Goal: Task Accomplishment & Management: Use online tool/utility

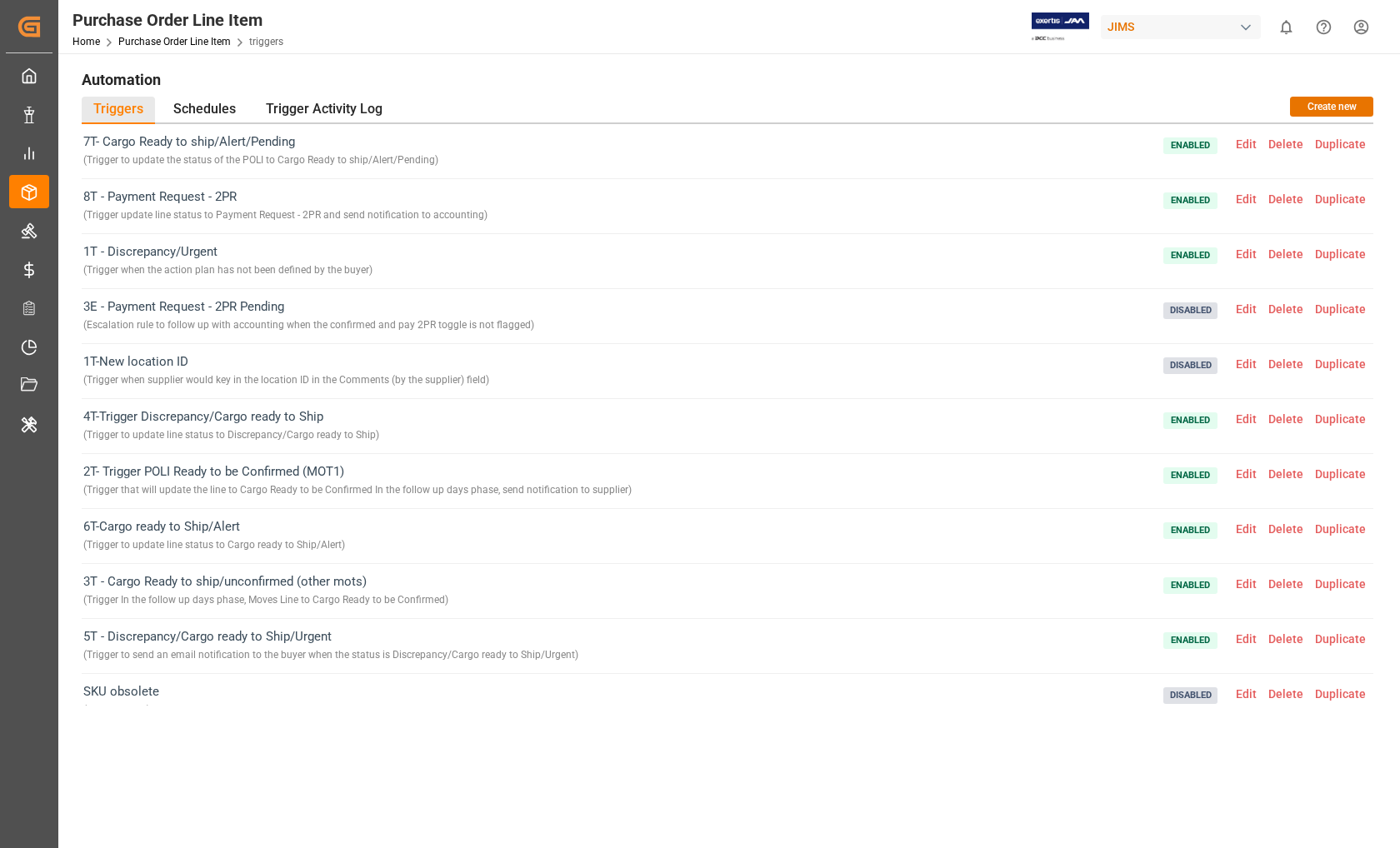
click at [1253, 474] on span "Edit" at bounding box center [1246, 474] width 33 height 13
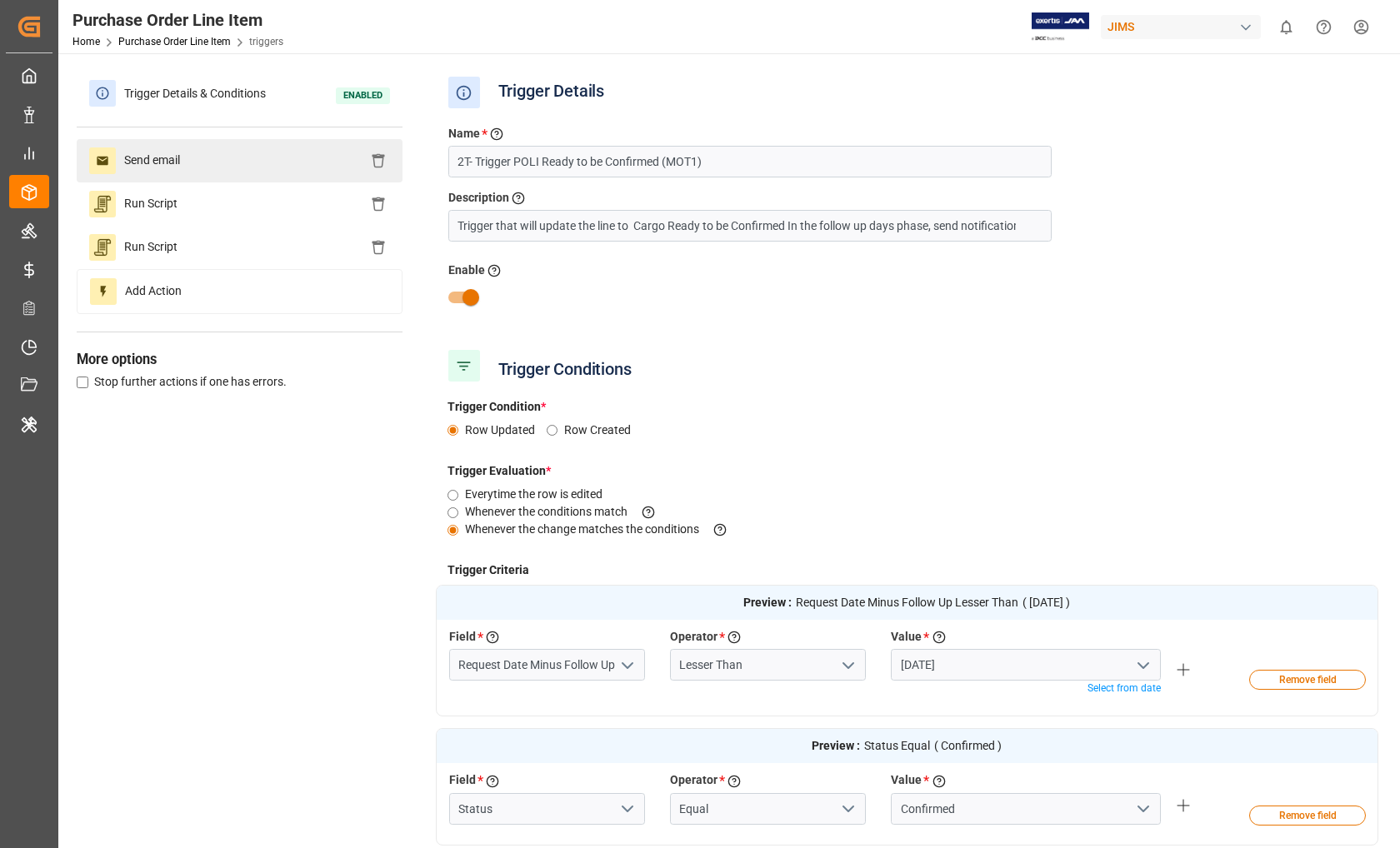
click at [217, 166] on div "Send email" at bounding box center [240, 161] width 326 height 43
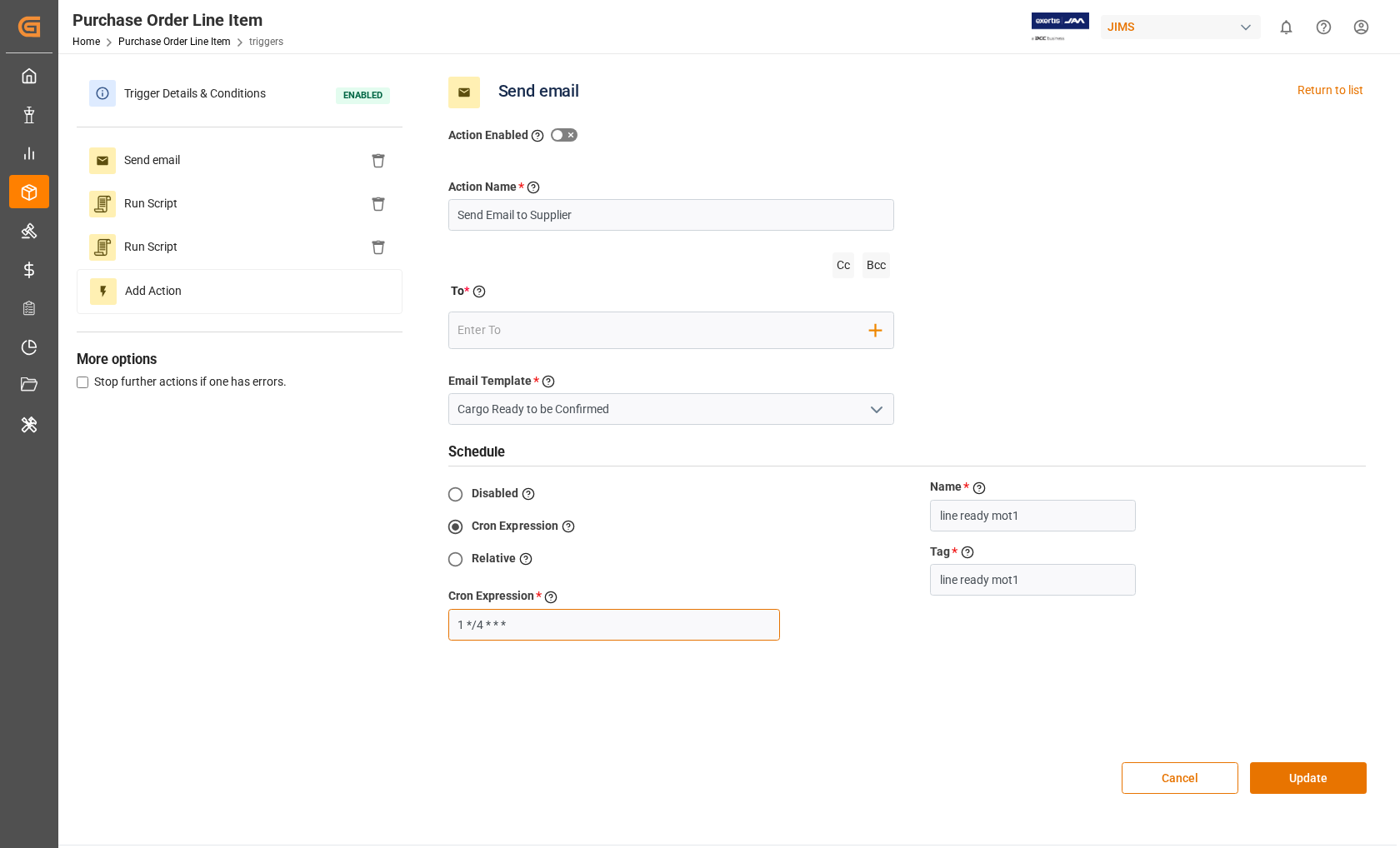
click at [532, 625] on input "1 */4 * * *" at bounding box center [614, 625] width 332 height 32
click at [1333, 93] on div "Return to list" at bounding box center [1331, 93] width 66 height 32
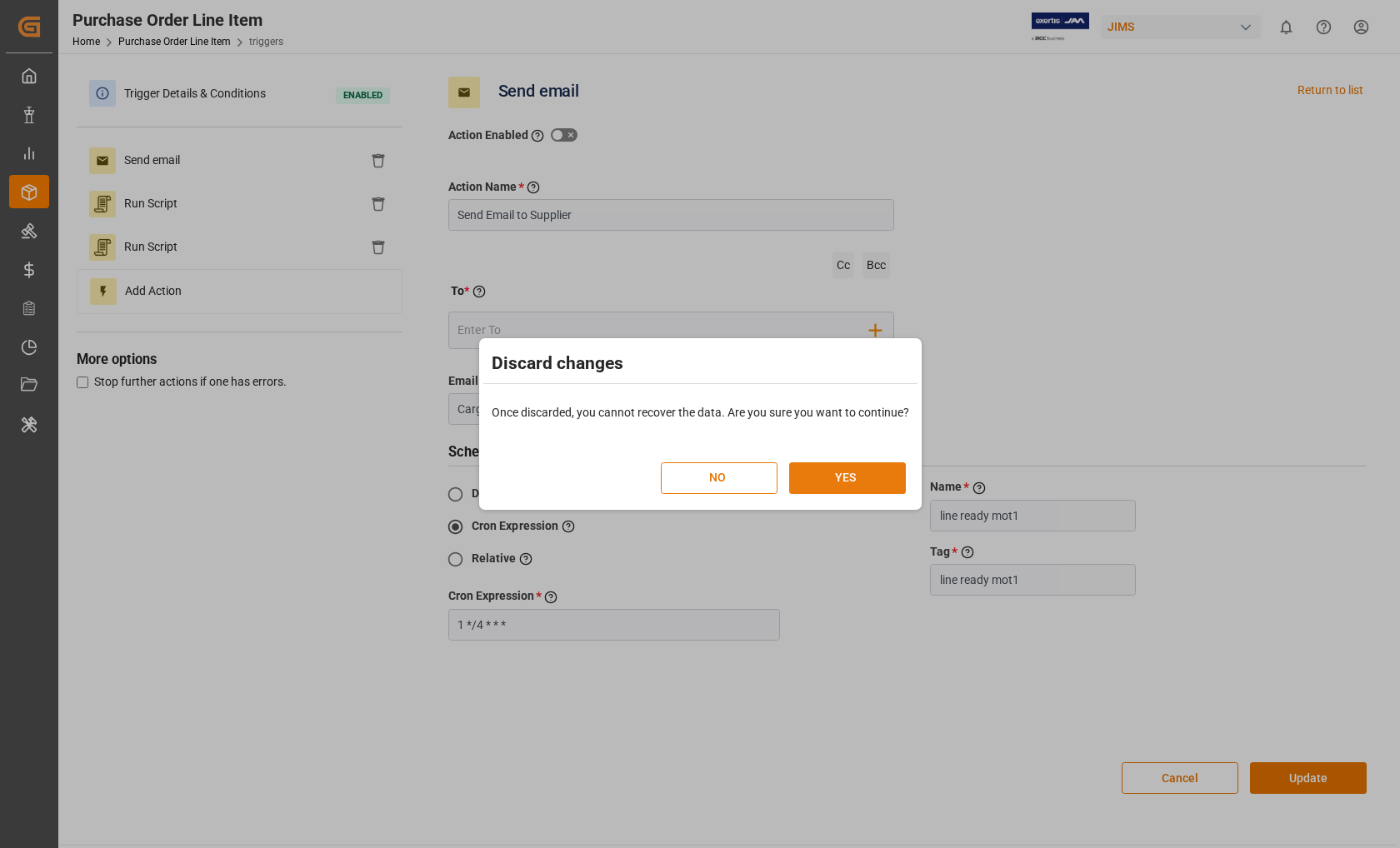
click at [834, 484] on button "YES" at bounding box center [847, 478] width 117 height 32
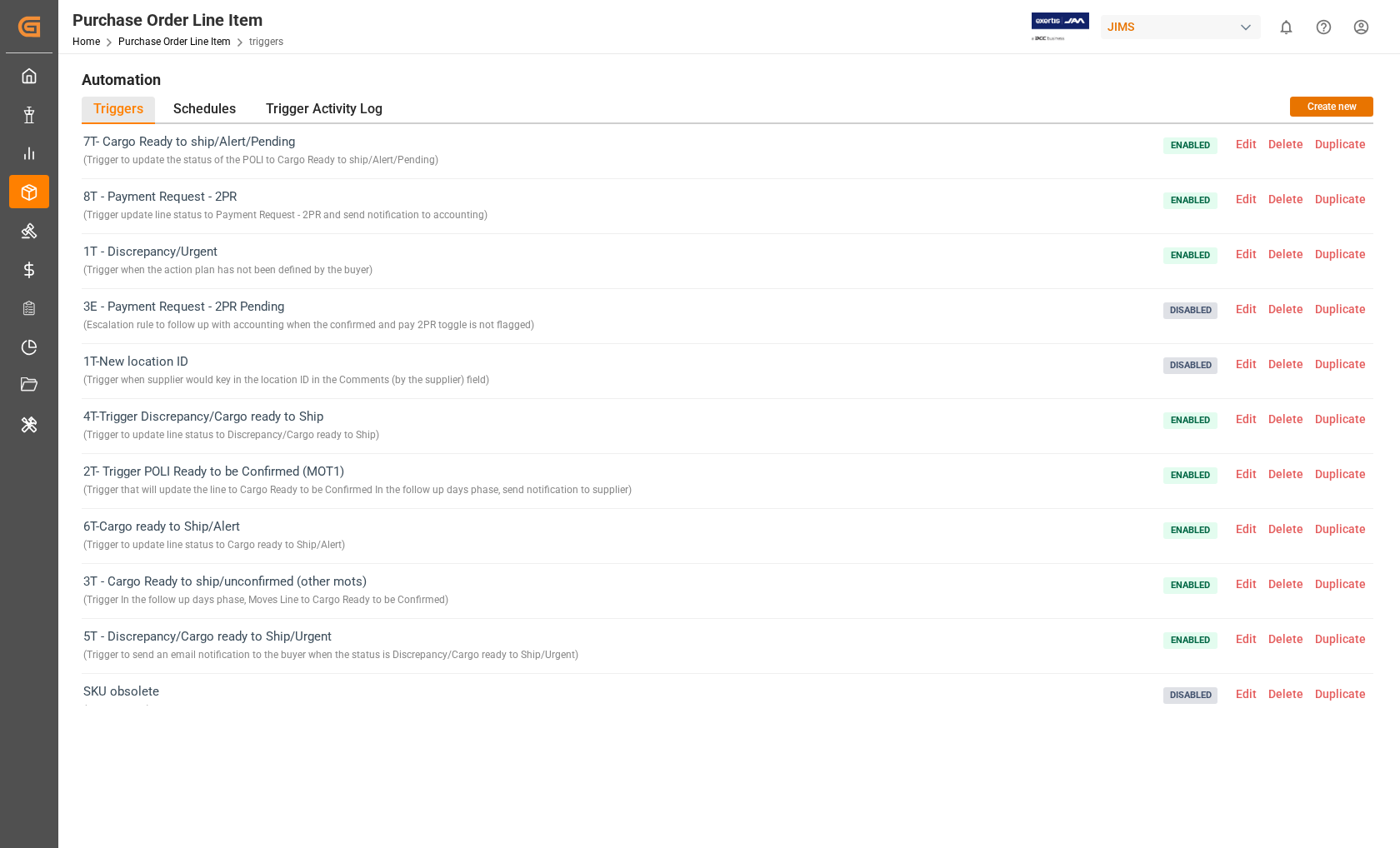
scroll to position [22, 0]
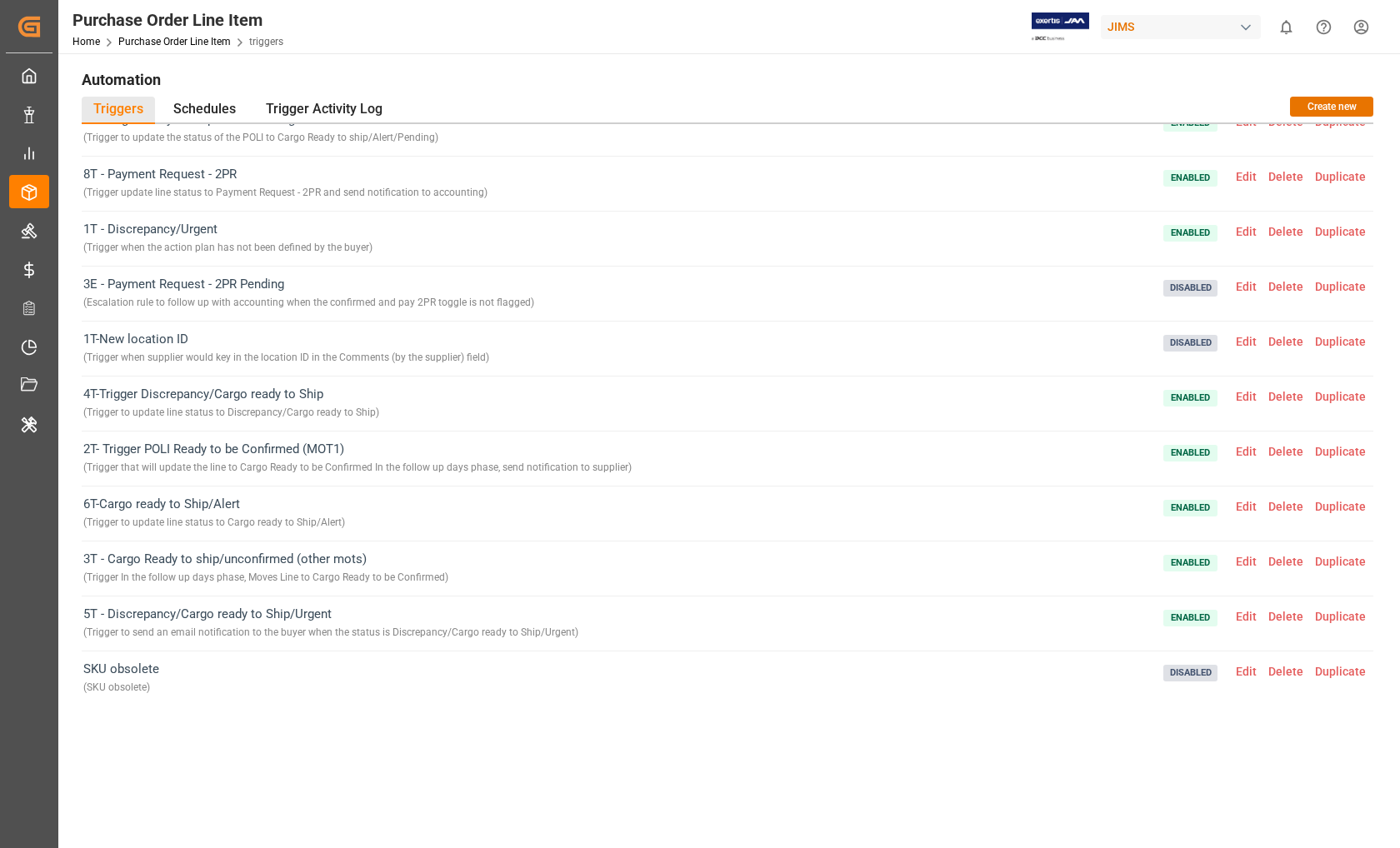
click at [1253, 561] on span "Edit" at bounding box center [1246, 562] width 33 height 13
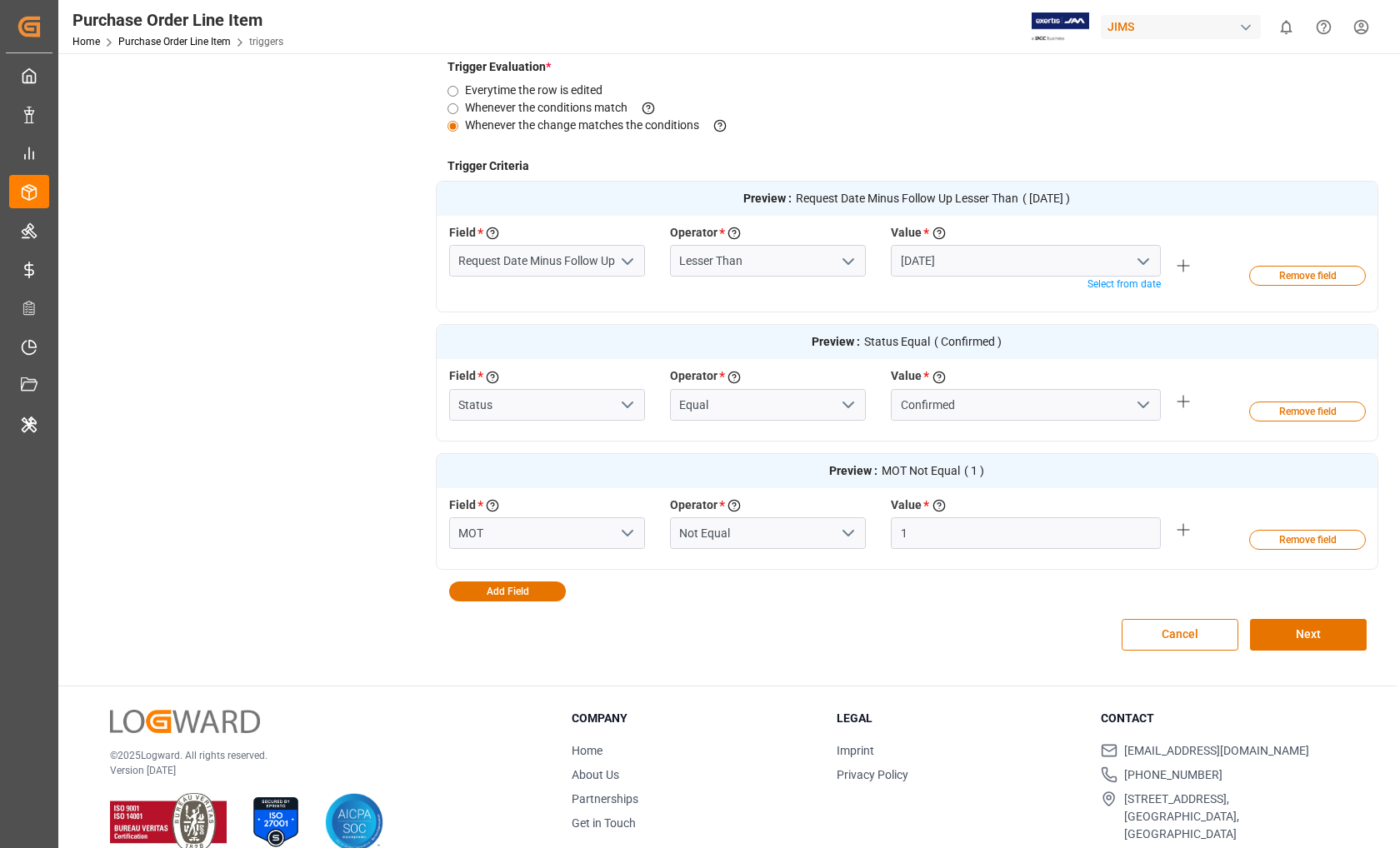
scroll to position [0, 0]
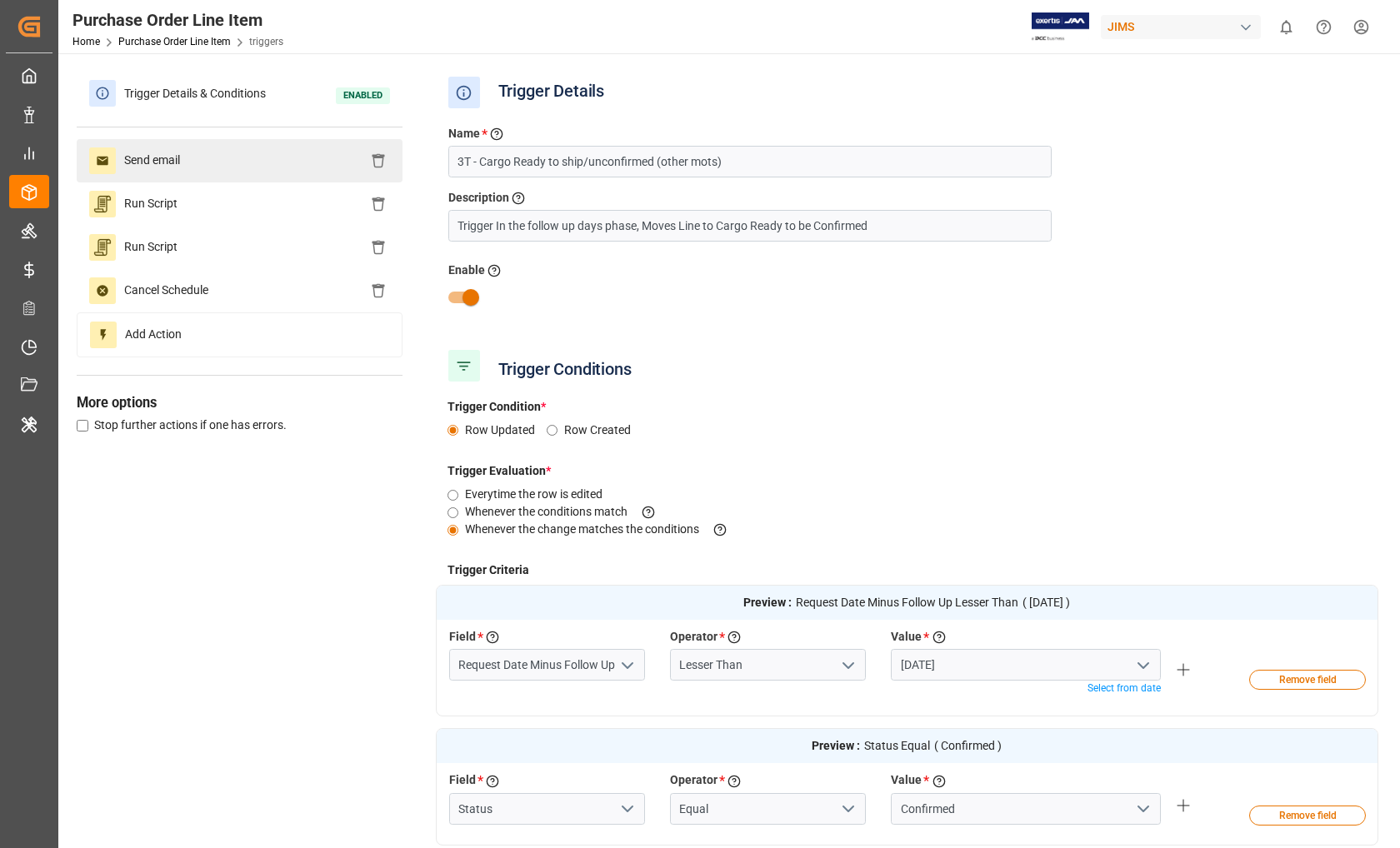
click at [224, 156] on div "Send email" at bounding box center [240, 161] width 326 height 43
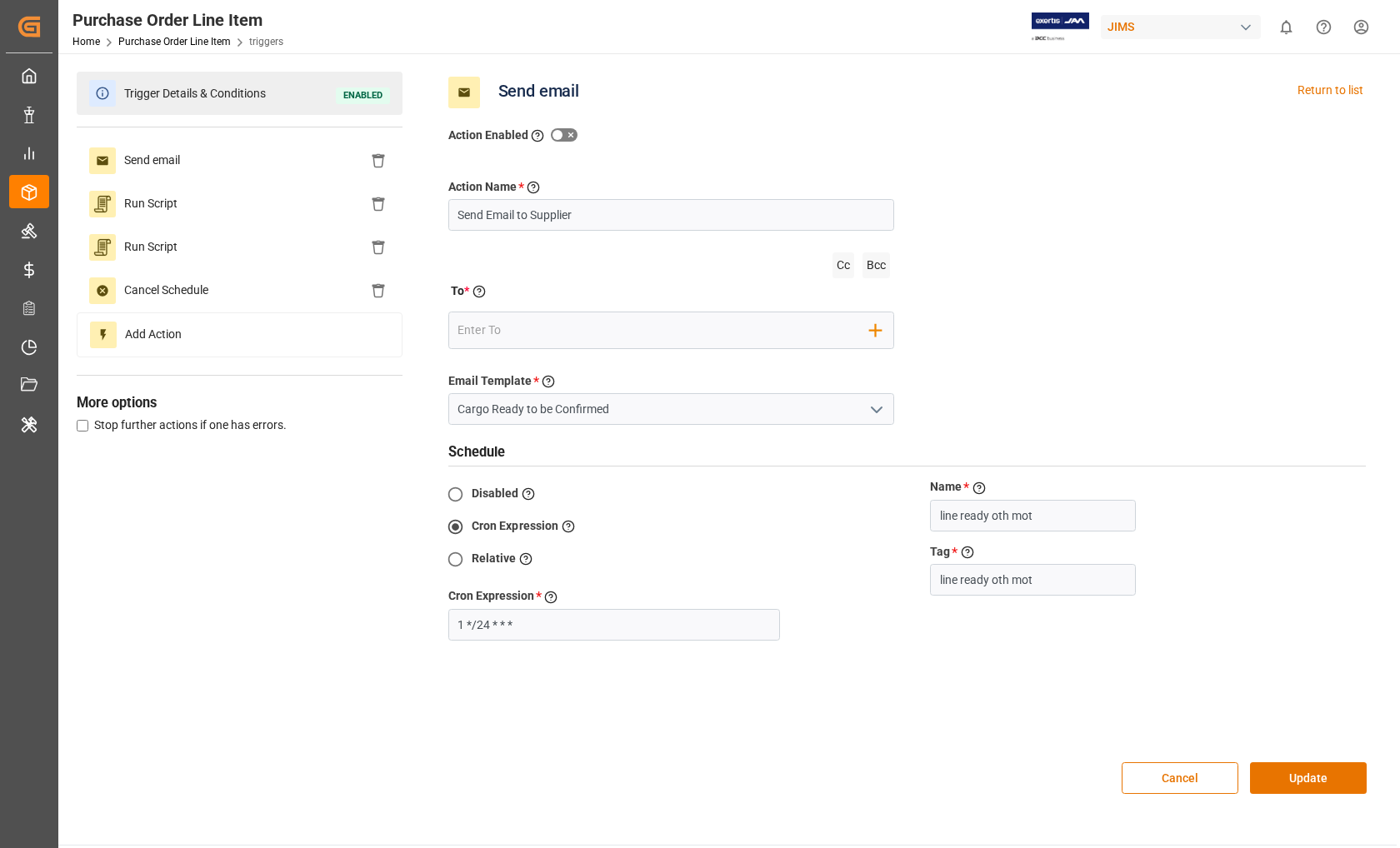
click at [225, 87] on span "Trigger Details & Conditions" at bounding box center [195, 94] width 158 height 26
